Goal: Information Seeking & Learning: Learn about a topic

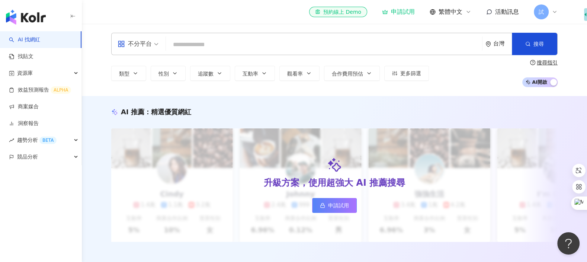
click at [274, 41] on input "search" at bounding box center [324, 45] width 310 height 14
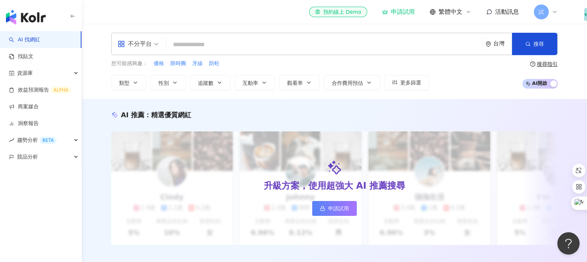
click at [549, 13] on div "試" at bounding box center [546, 11] width 24 height 15
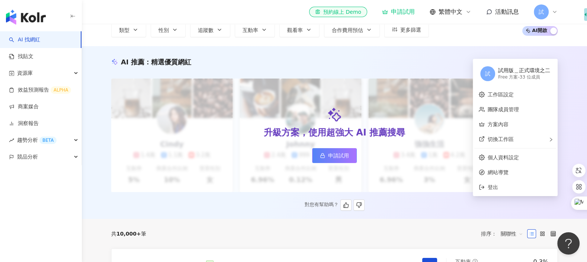
scroll to position [198, 0]
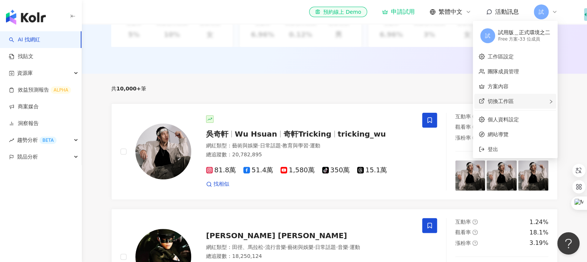
click at [501, 100] on span "切換工作區" at bounding box center [500, 101] width 26 height 6
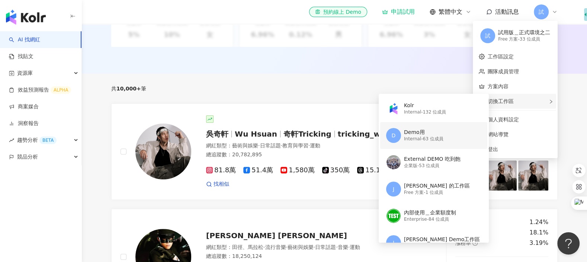
click at [423, 138] on div "Internal - 63 位成員" at bounding box center [423, 139] width 39 height 6
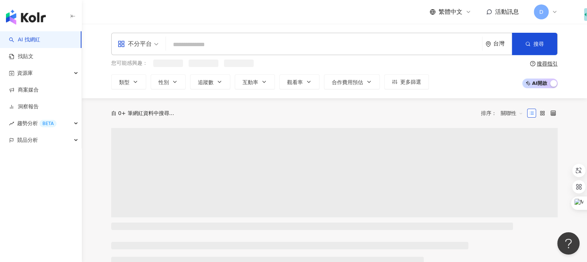
click at [327, 46] on input "search" at bounding box center [324, 45] width 310 height 14
type input "*****"
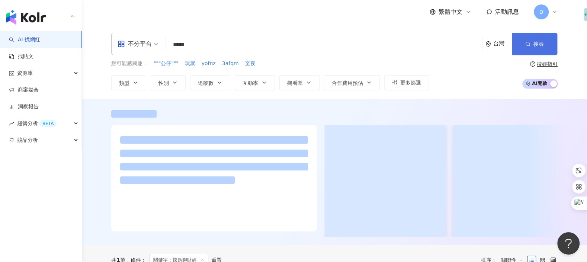
click at [530, 52] on button "搜尋" at bounding box center [534, 44] width 45 height 22
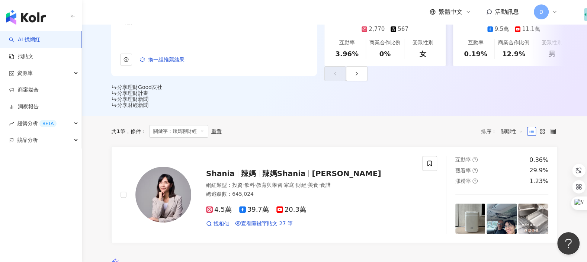
scroll to position [184, 0]
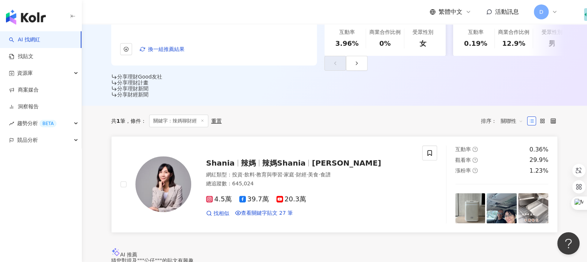
click at [170, 171] on img at bounding box center [163, 184] width 56 height 56
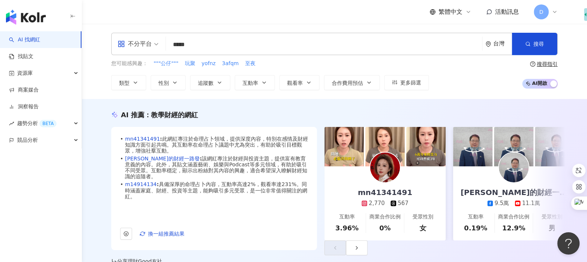
scroll to position [138, 0]
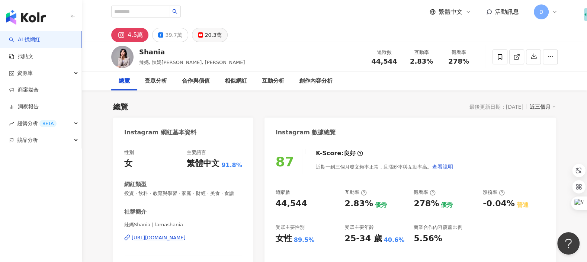
click at [211, 33] on div "20.3萬" at bounding box center [213, 35] width 17 height 10
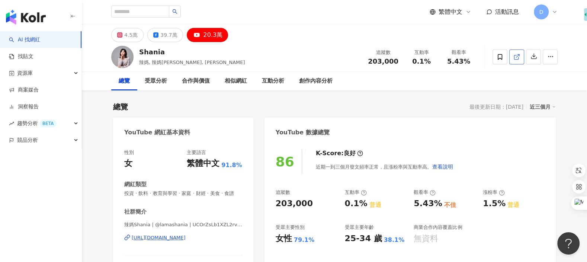
click at [515, 58] on icon at bounding box center [516, 57] width 7 height 7
click at [160, 39] on div "39.7萬" at bounding box center [168, 35] width 17 height 10
click at [129, 36] on div "4.5萬" at bounding box center [130, 35] width 13 height 10
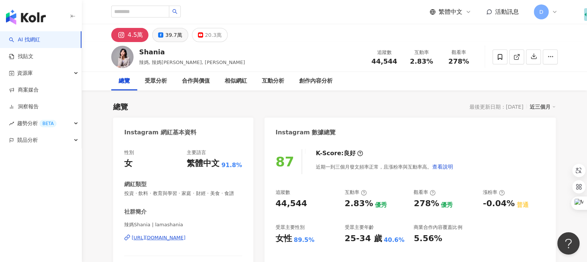
click at [167, 33] on div "39.7萬" at bounding box center [173, 35] width 17 height 10
click at [514, 57] on icon at bounding box center [516, 57] width 4 height 4
